Goal: Information Seeking & Learning: Understand process/instructions

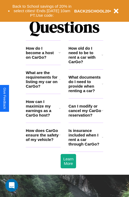
scroll to position [645, 0]
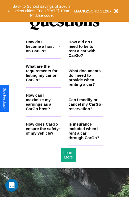
click at [86, 86] on h3 "What documents do I need to provide when renting a car?" at bounding box center [86, 78] width 34 height 18
click at [102, 106] on icon at bounding box center [103, 104] width 2 height 4
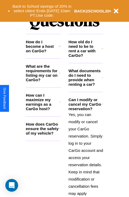
click at [102, 51] on icon at bounding box center [103, 49] width 2 height 4
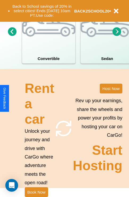
scroll to position [414, 0]
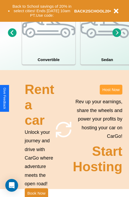
click at [111, 95] on button "Host Now" at bounding box center [111, 90] width 23 height 10
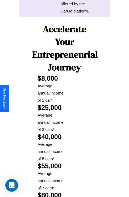
scroll to position [783, 0]
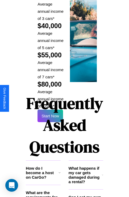
click at [50, 98] on h1 "Frequently Asked Questions" at bounding box center [64, 125] width 77 height 71
